Goal: Information Seeking & Learning: Check status

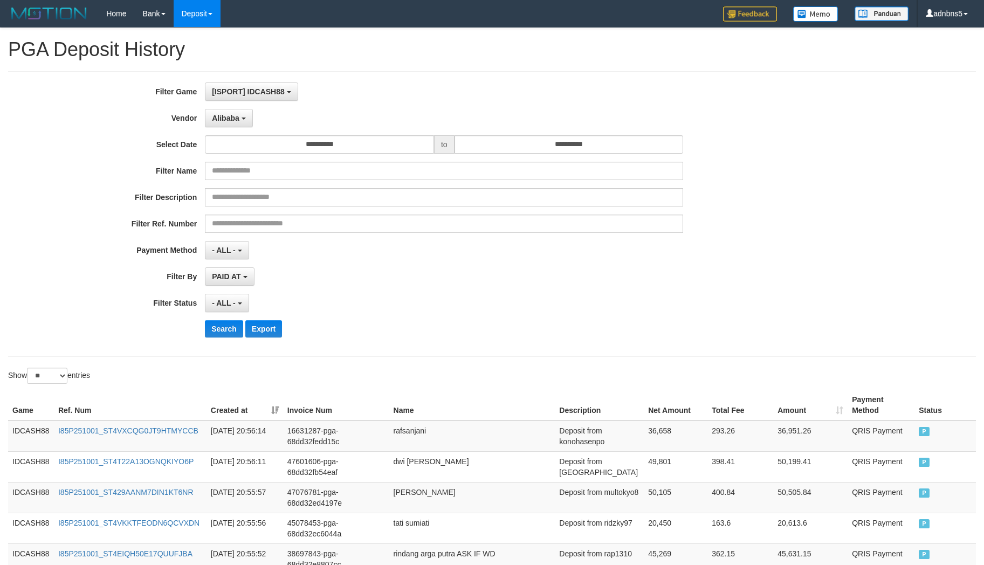
select select "**********"
select select "**"
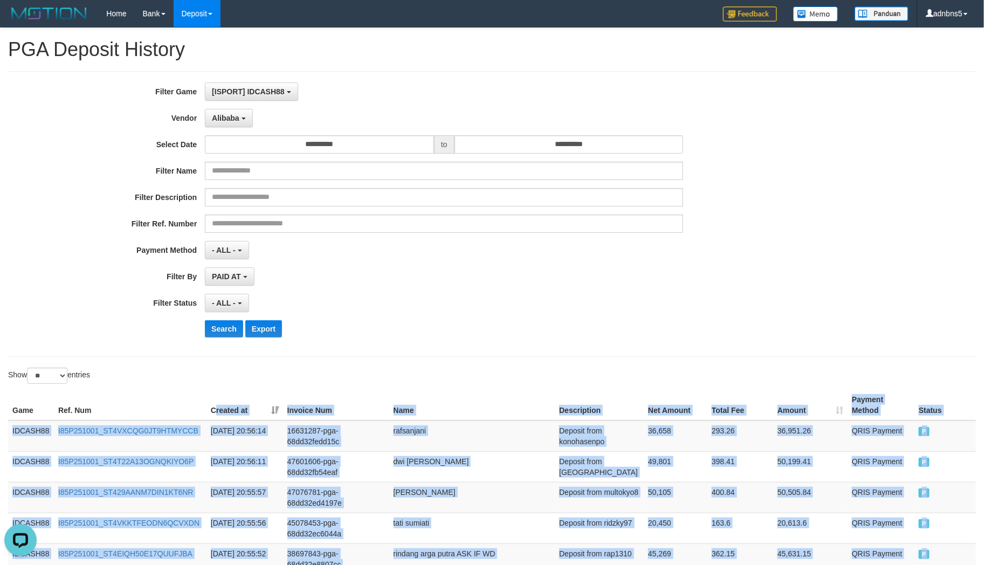
scroll to position [9, 0]
click at [226, 124] on button "Alibaba" at bounding box center [228, 118] width 47 height 18
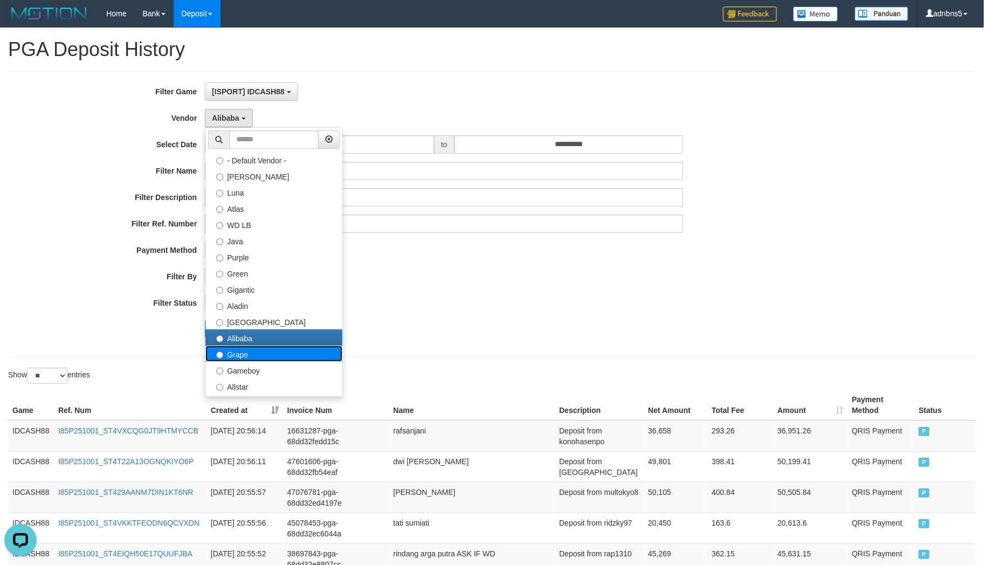
click at [262, 345] on label "Grape" at bounding box center [273, 353] width 137 height 16
select select "**********"
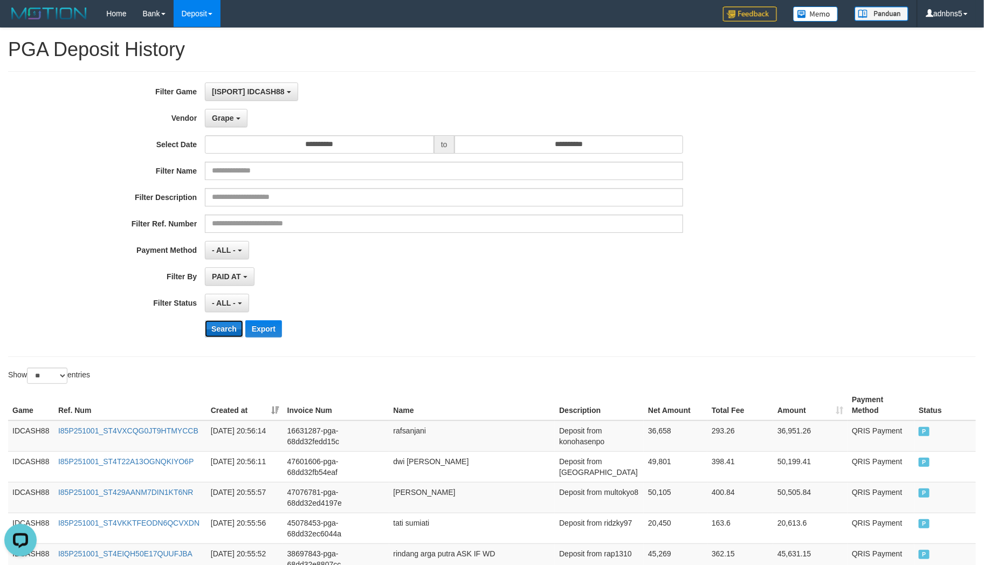
click at [233, 326] on button "Search" at bounding box center [224, 328] width 38 height 17
click at [423, 282] on div "PAID AT PAID AT CREATED AT" at bounding box center [444, 276] width 478 height 18
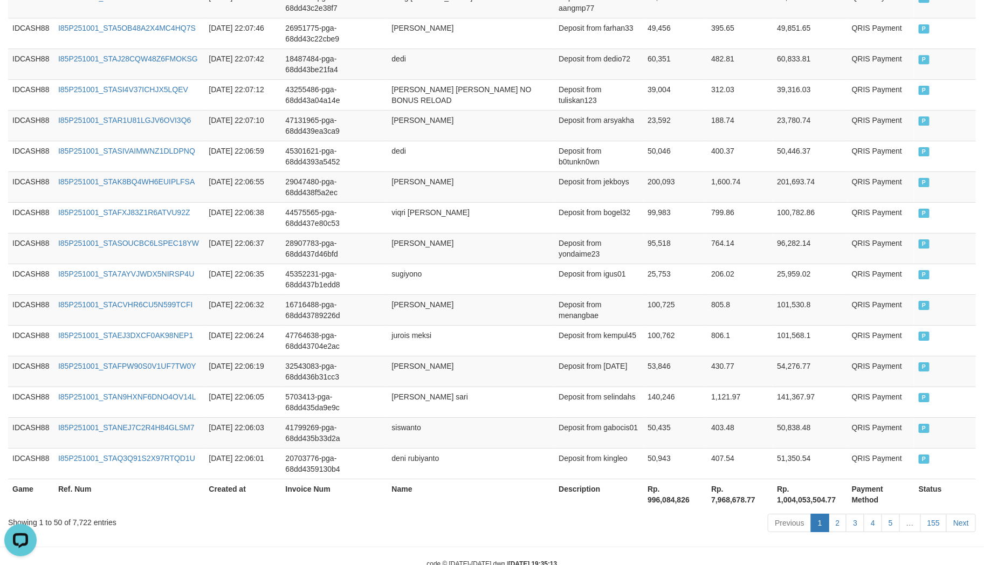
scroll to position [1510, 0]
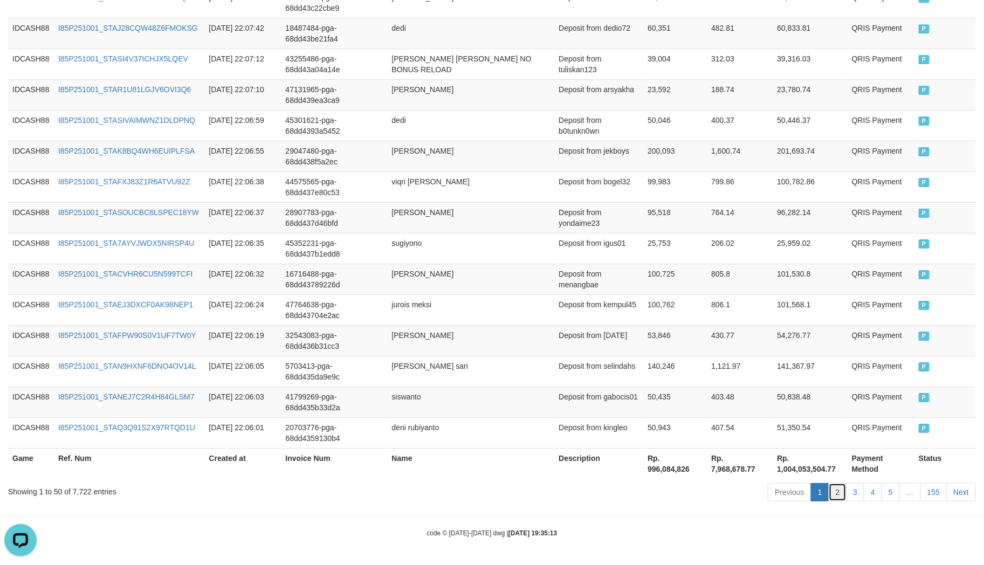
click at [843, 494] on link "2" at bounding box center [837, 492] width 18 height 18
click at [832, 488] on link "2" at bounding box center [837, 492] width 18 height 18
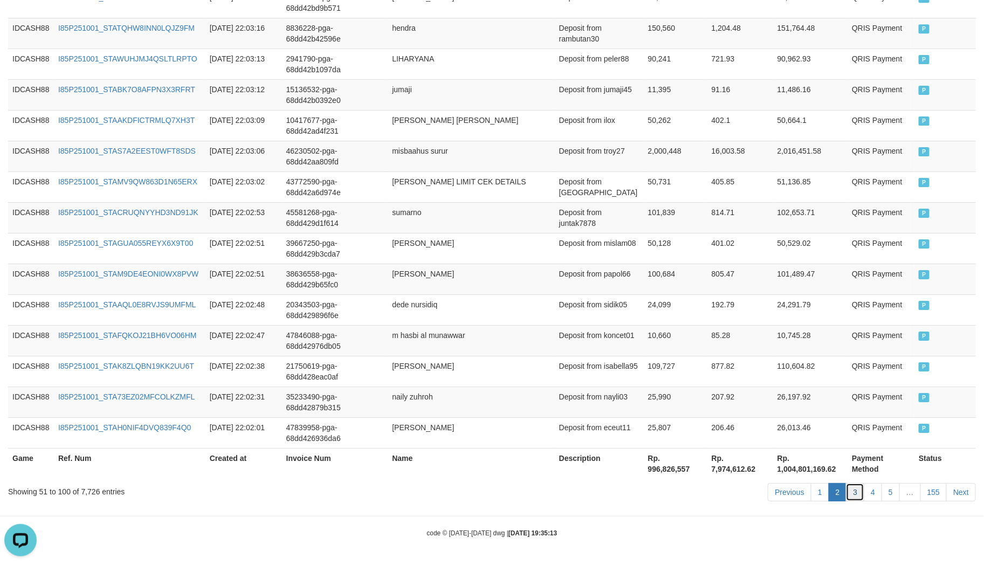
click at [855, 494] on link "3" at bounding box center [855, 492] width 18 height 18
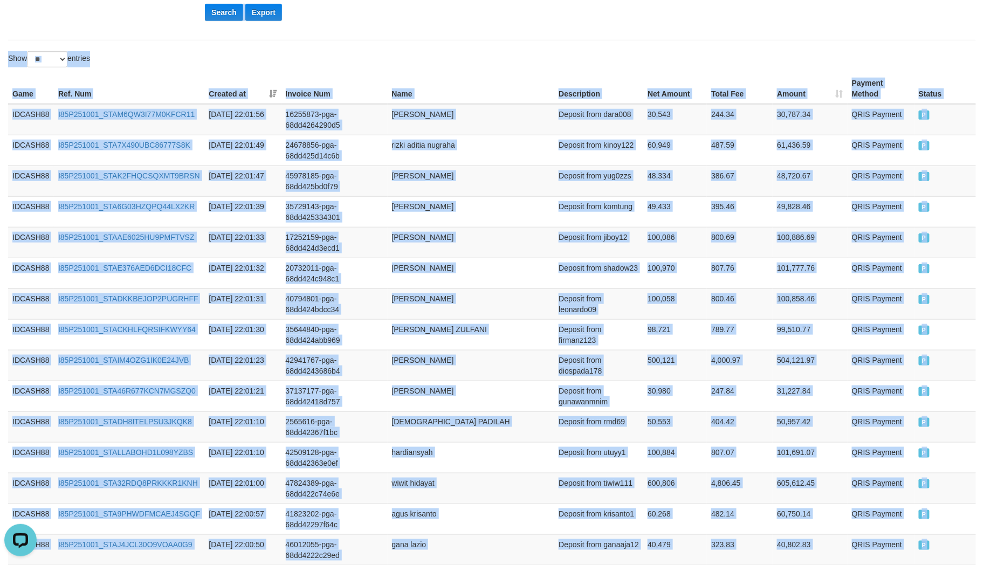
scroll to position [0, 0]
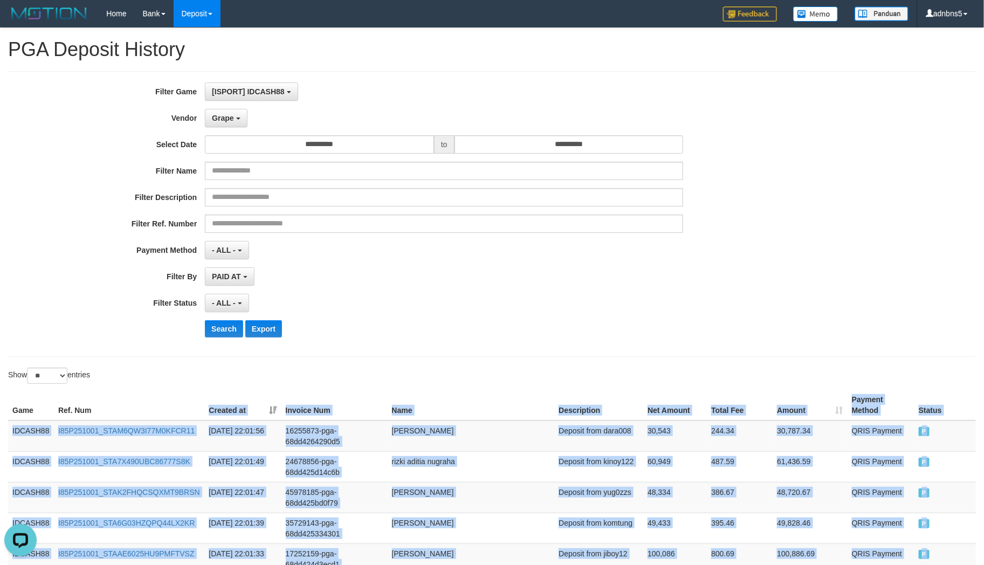
copy table "Created at Invoice Num Name Description Net Amount Total Fee Amount Payment Met…"
drag, startPoint x: 947, startPoint y: 433, endPoint x: 181, endPoint y: 342, distance: 772.3
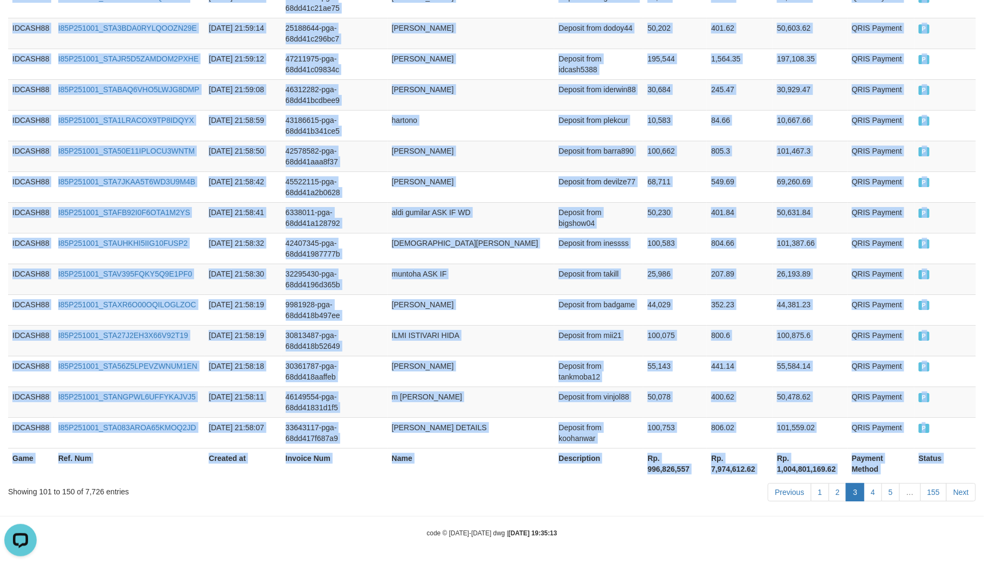
scroll to position [1510, 0]
click at [830, 496] on link "2" at bounding box center [837, 492] width 18 height 18
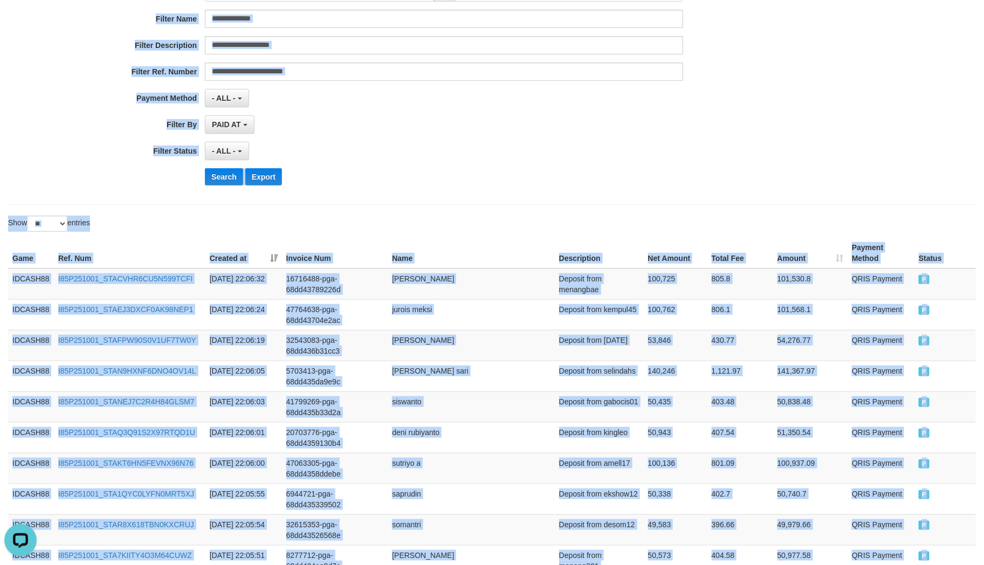
scroll to position [0, 0]
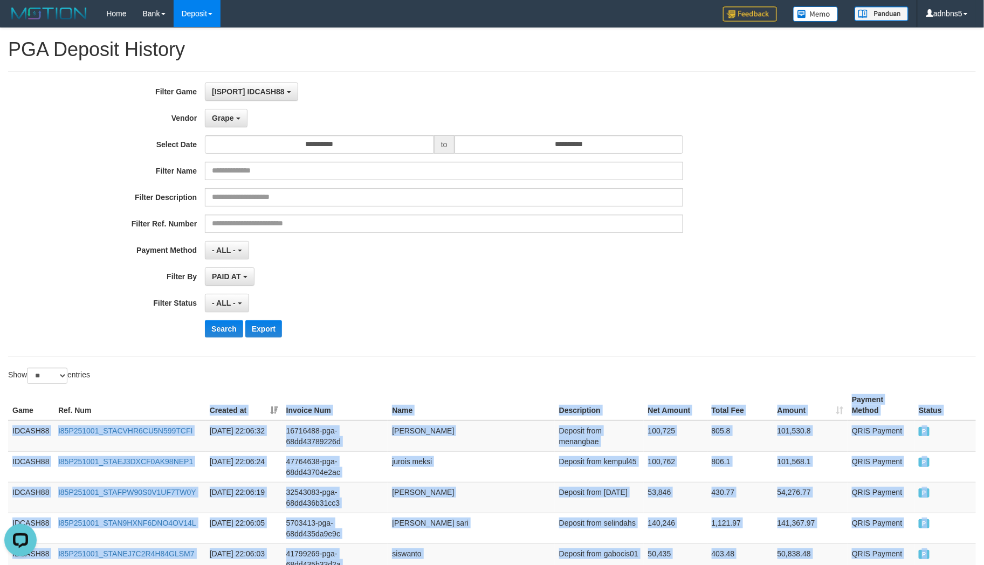
drag, startPoint x: 946, startPoint y: 433, endPoint x: 181, endPoint y: 410, distance: 765.0
copy table "Created at Invoice Num Name Description Net Amount Total Fee Amount Payment Met…"
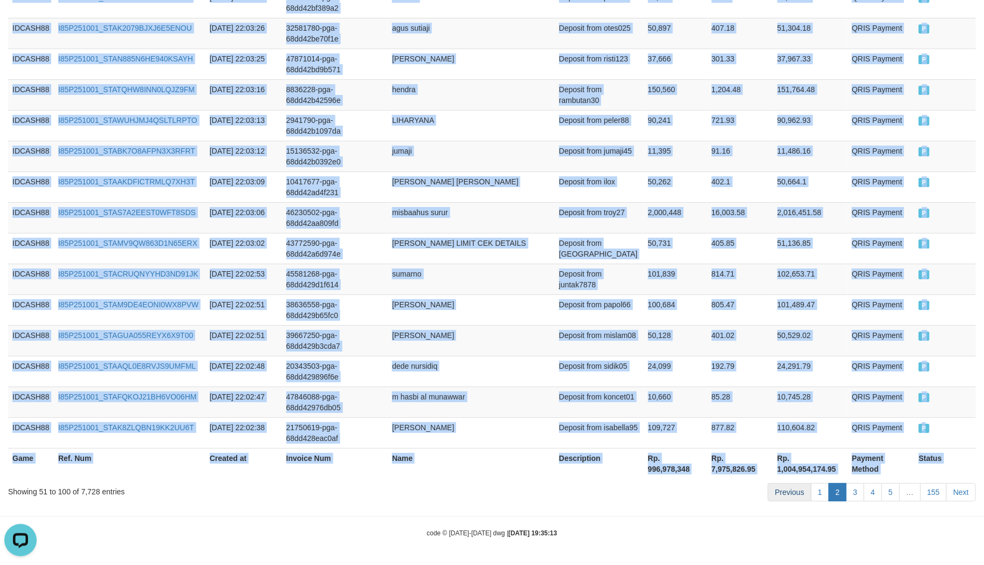
scroll to position [1510, 0]
click at [816, 494] on link "1" at bounding box center [820, 492] width 18 height 18
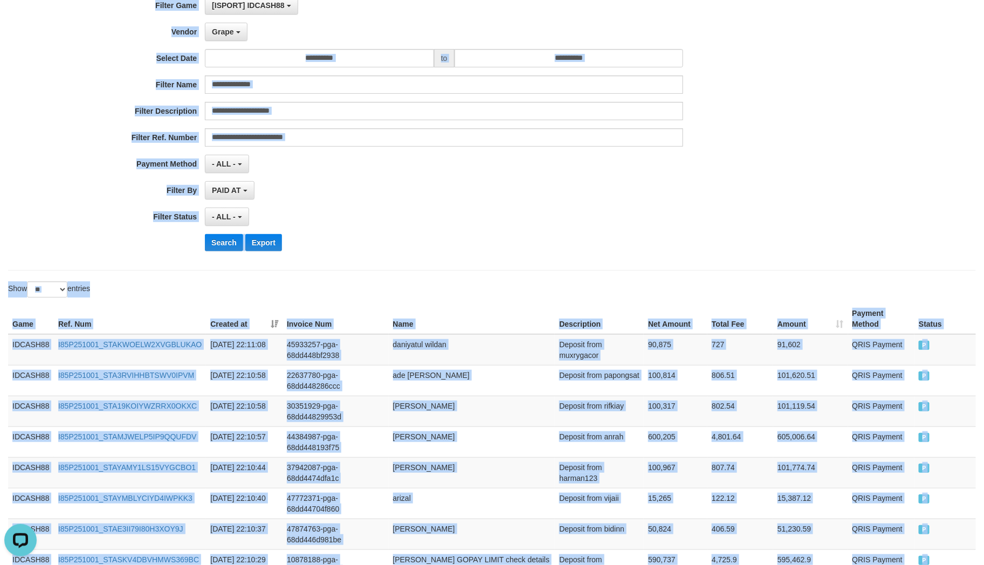
scroll to position [66, 0]
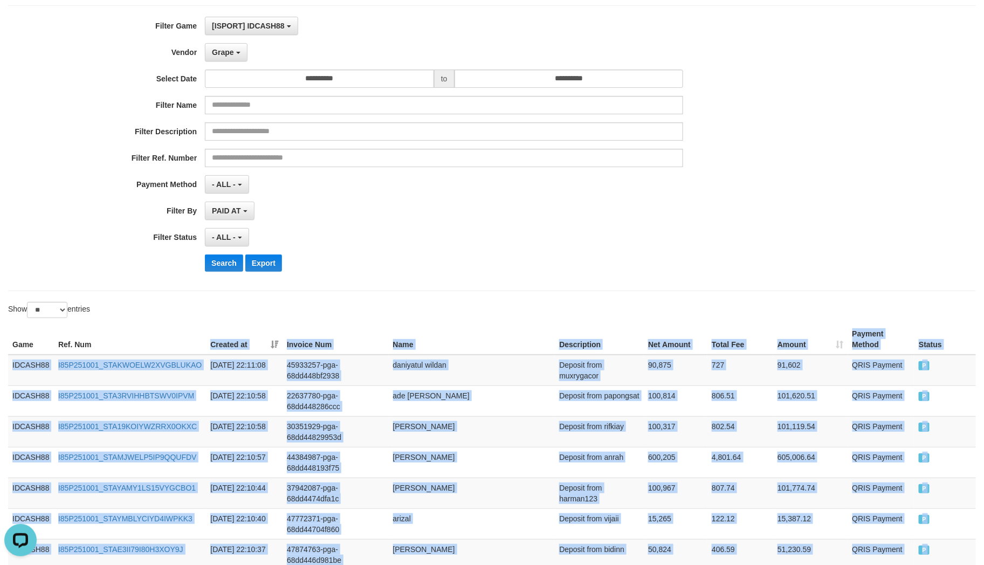
copy table "Created at Invoice Num Name Description Net Amount Total Fee Amount Payment Met…"
drag, startPoint x: 961, startPoint y: 426, endPoint x: 204, endPoint y: 327, distance: 763.6
click at [222, 259] on button "Search" at bounding box center [224, 262] width 38 height 17
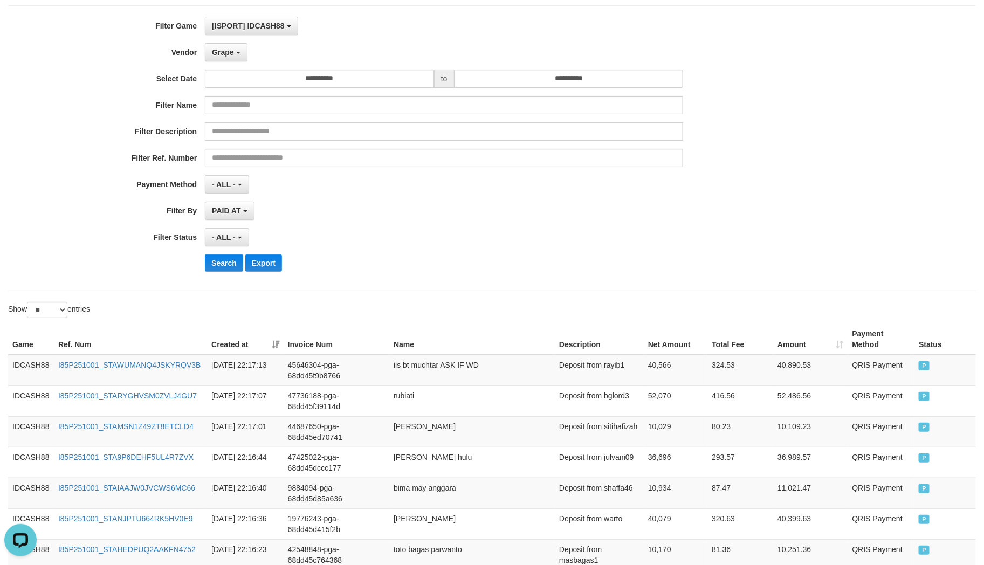
click at [699, 245] on div "**********" at bounding box center [410, 237] width 820 height 18
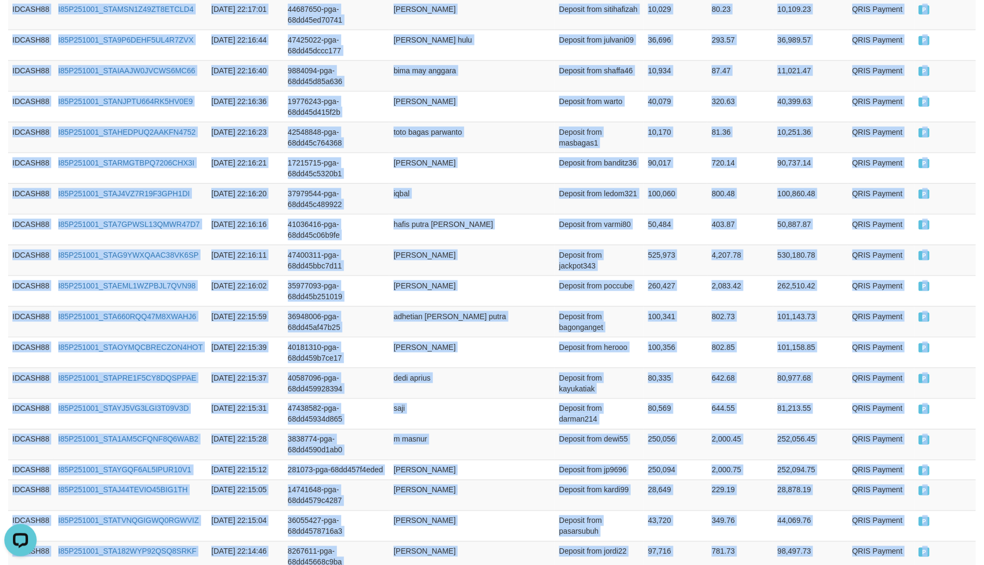
scroll to position [0, 0]
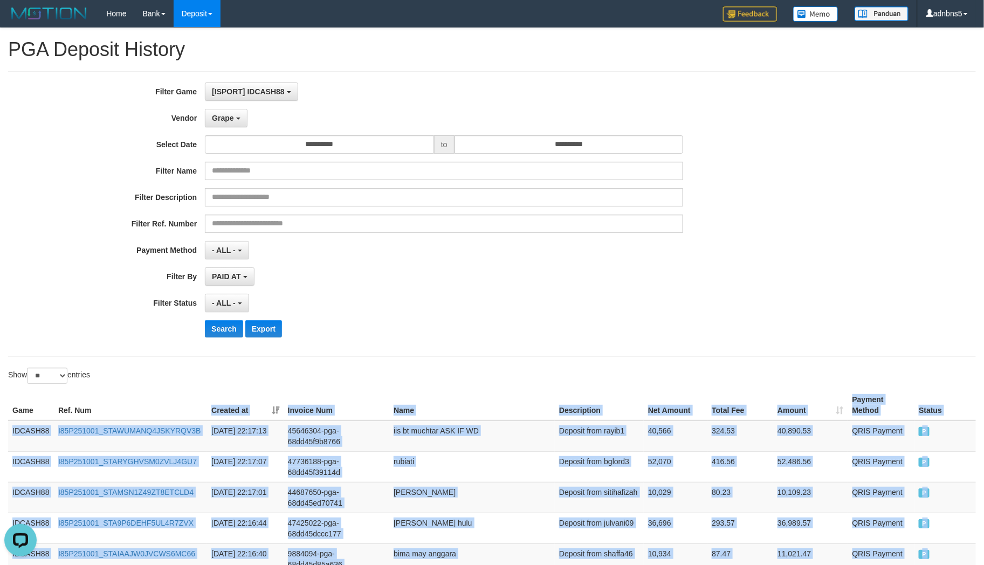
copy table "Created at Invoice Num Name Description Net Amount Total Fee Amount Payment Met…"
drag, startPoint x: 807, startPoint y: 235, endPoint x: 188, endPoint y: 278, distance: 621.2
